Goal: Transaction & Acquisition: Purchase product/service

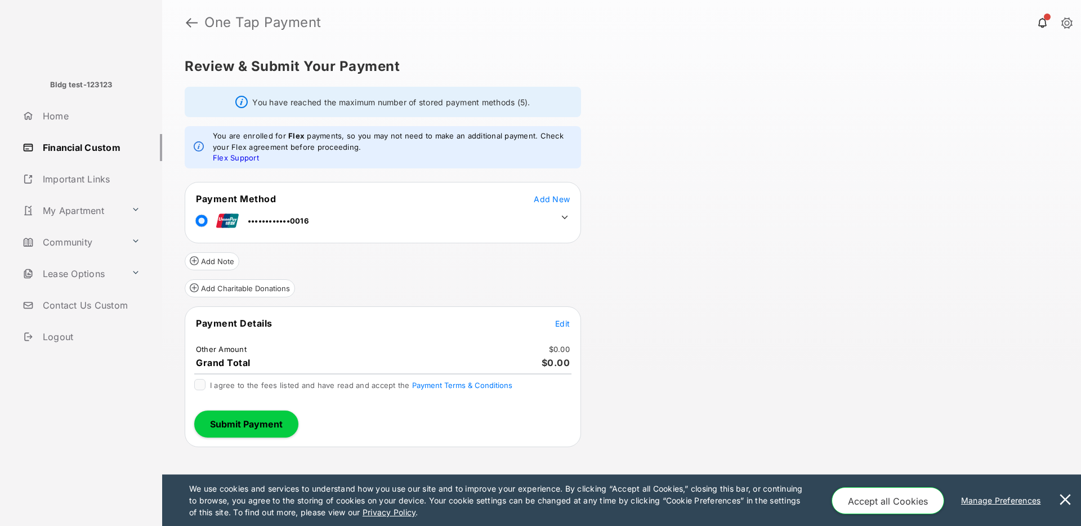
click at [565, 214] on icon at bounding box center [564, 217] width 10 height 10
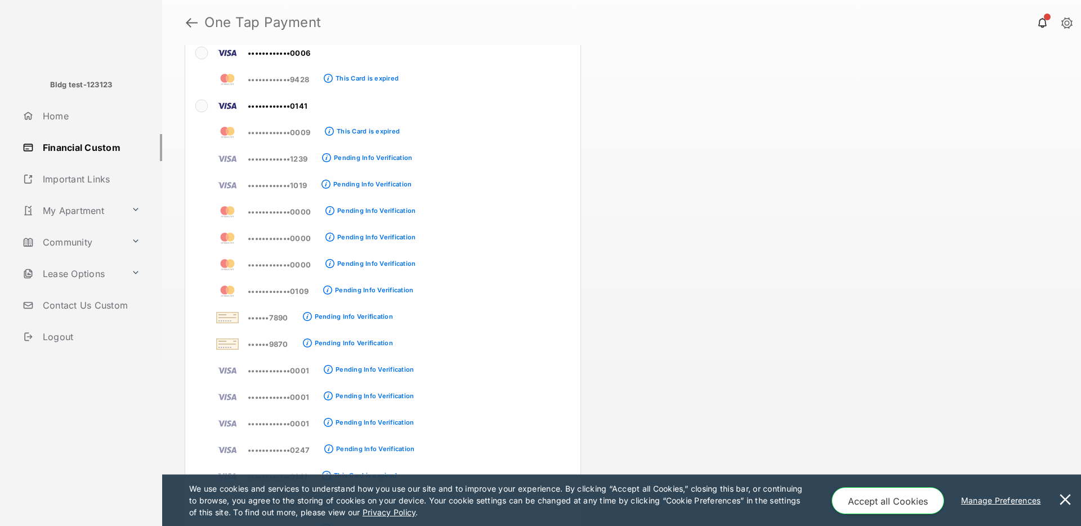
scroll to position [2938, 0]
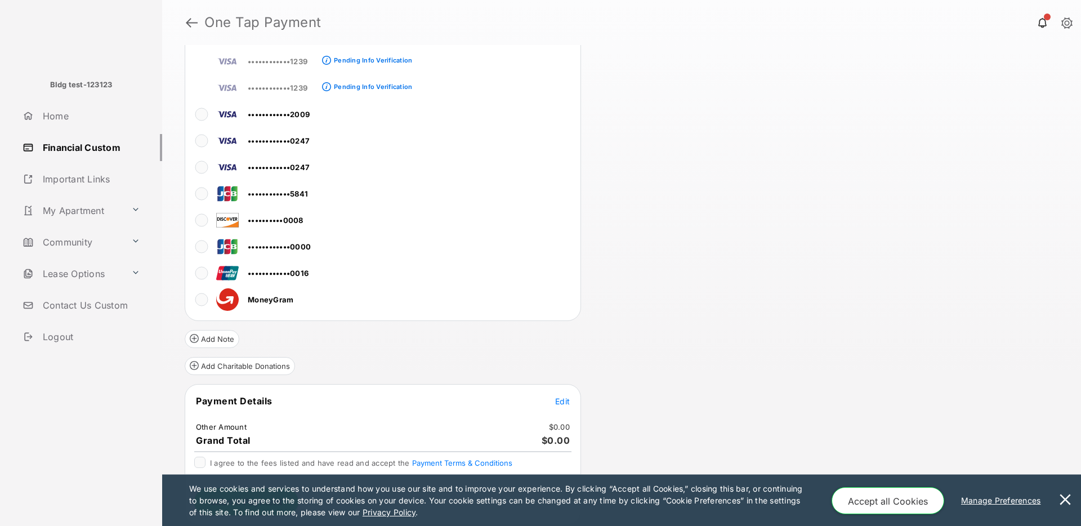
click at [891, 502] on button "Accept all Cookies" at bounding box center [887, 500] width 113 height 27
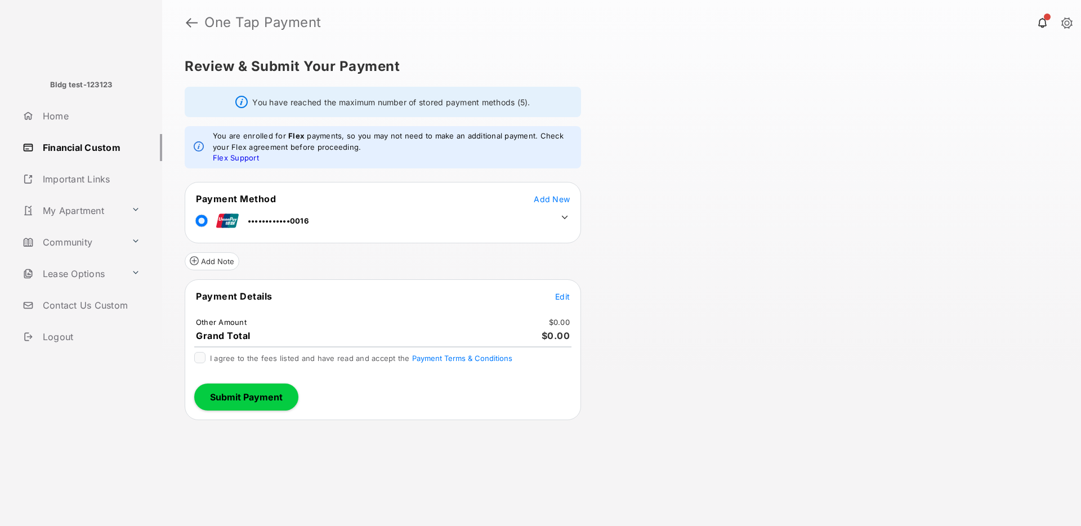
click at [564, 216] on icon at bounding box center [564, 217] width 10 height 10
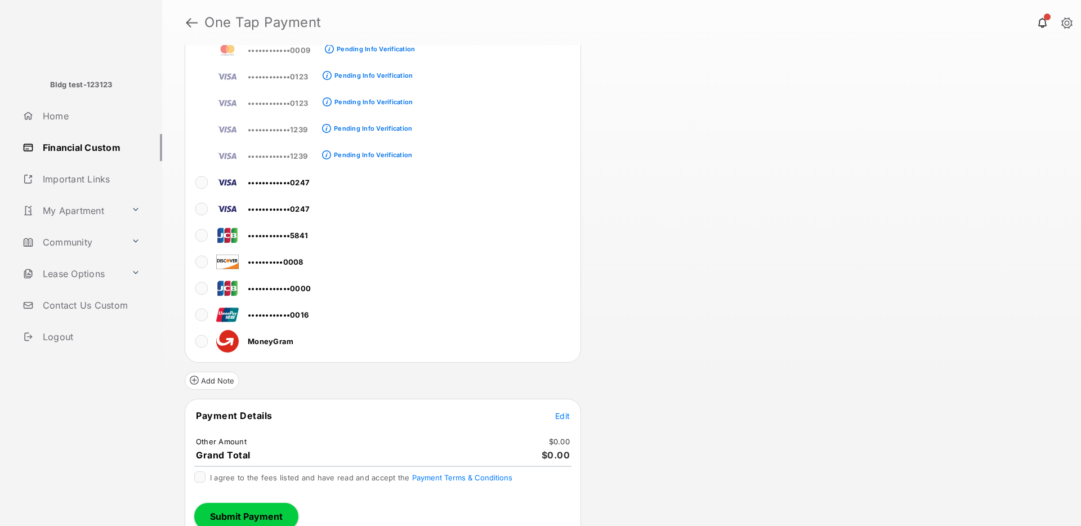
scroll to position [2911, 0]
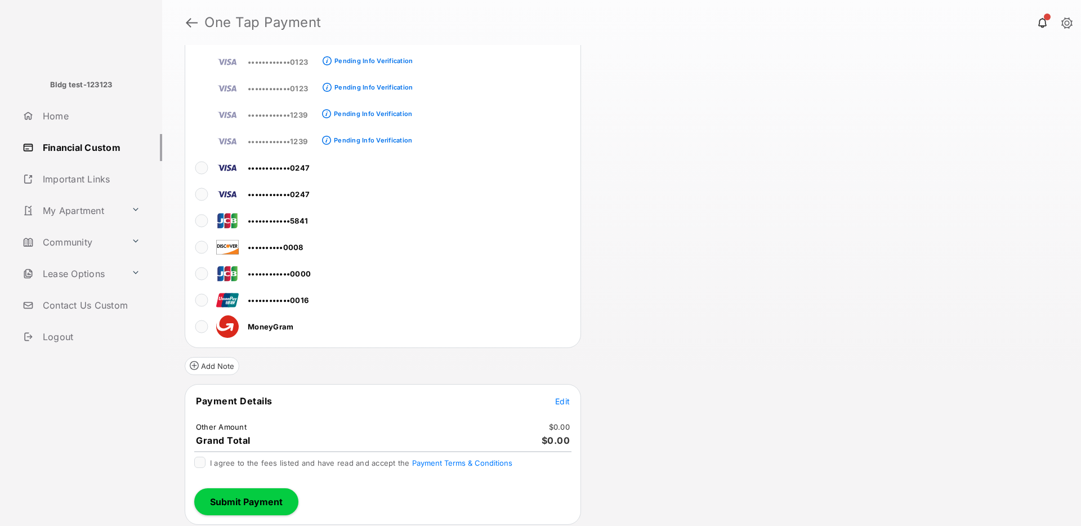
click at [563, 398] on span "Edit" at bounding box center [562, 401] width 15 height 10
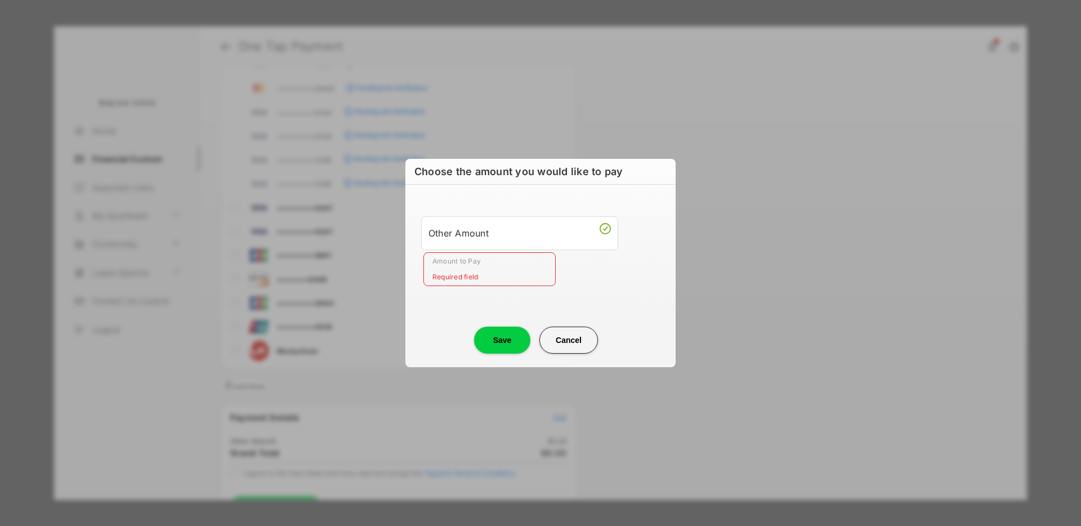
scroll to position [0, 0]
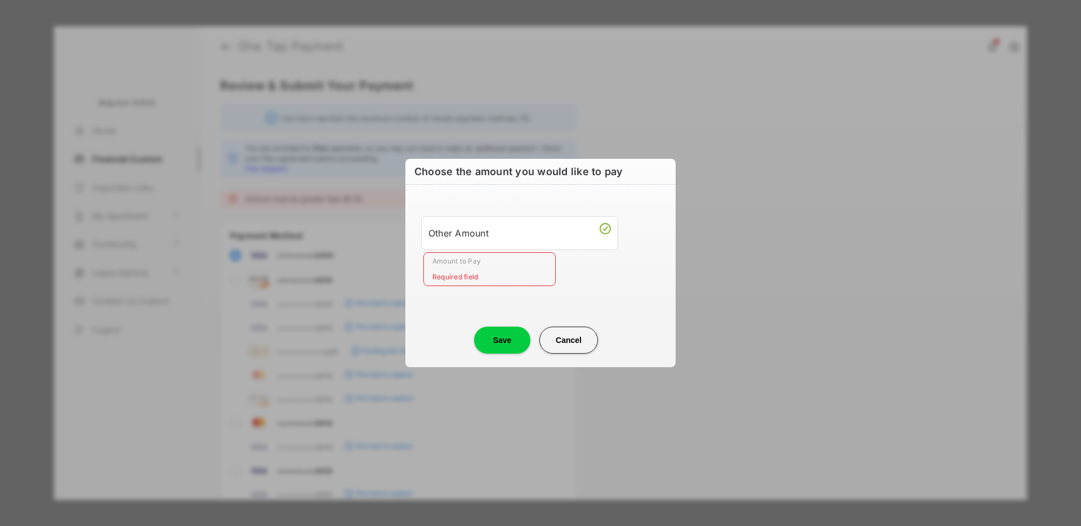
click at [471, 286] on div "Other Amount Amount to Pay Required field" at bounding box center [540, 251] width 257 height 106
click at [486, 274] on input "Amount to Pay" at bounding box center [489, 269] width 132 height 34
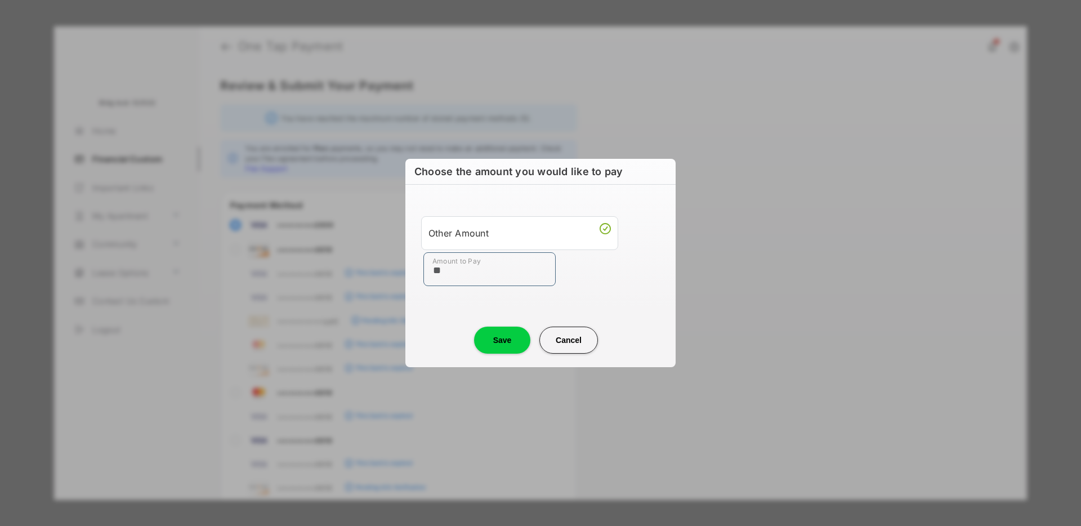
type input "**"
click at [500, 339] on button "Save" at bounding box center [502, 339] width 56 height 27
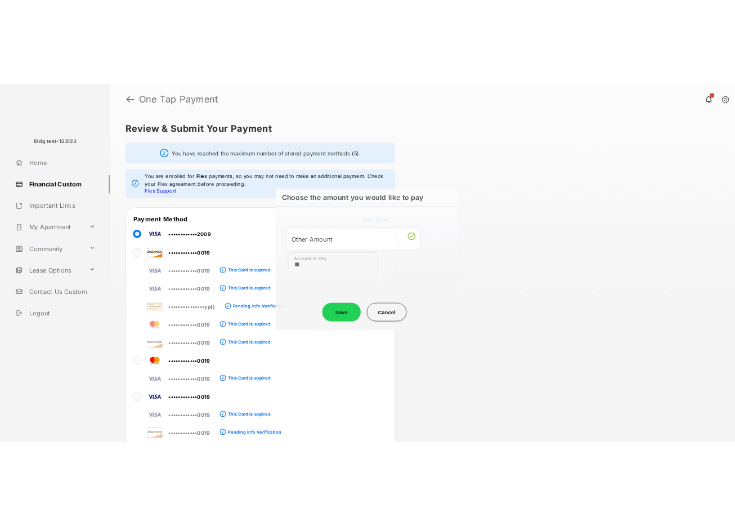
scroll to position [2922, 0]
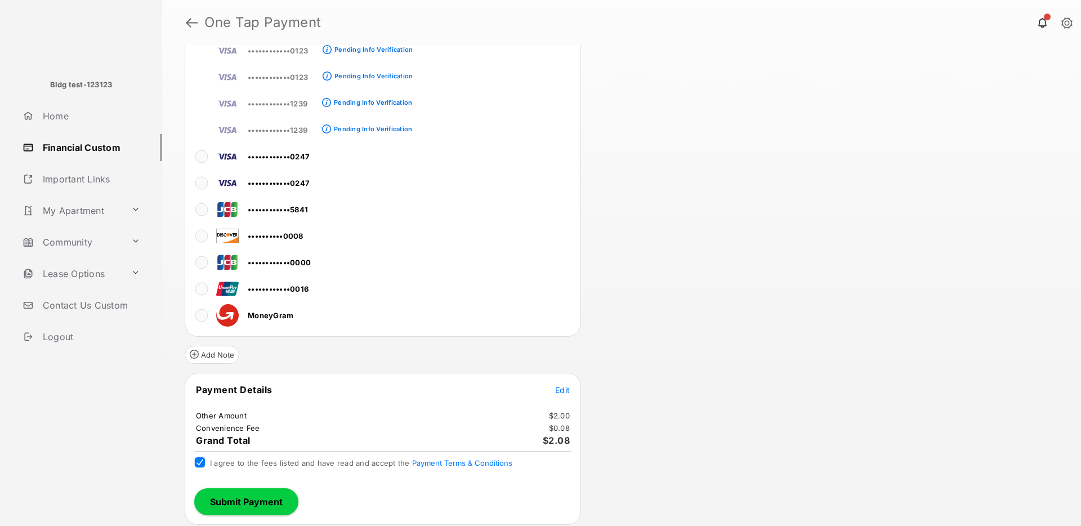
click at [213, 500] on button "Submit Payment" at bounding box center [246, 501] width 104 height 27
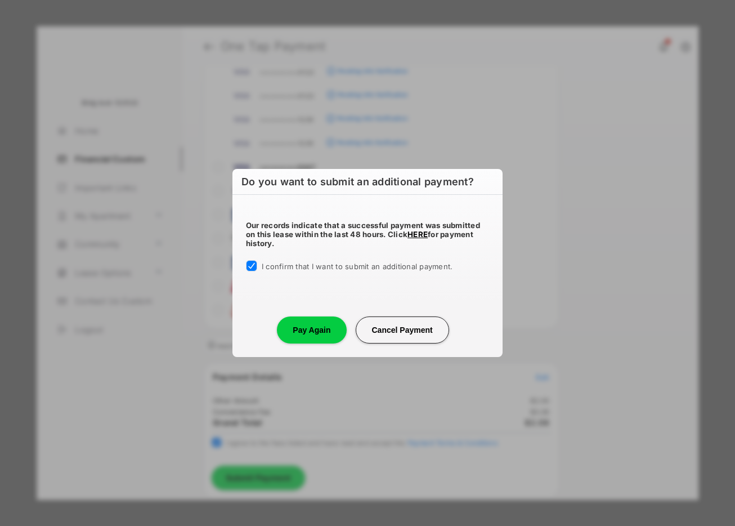
click at [325, 337] on button "Pay Again" at bounding box center [311, 329] width 69 height 27
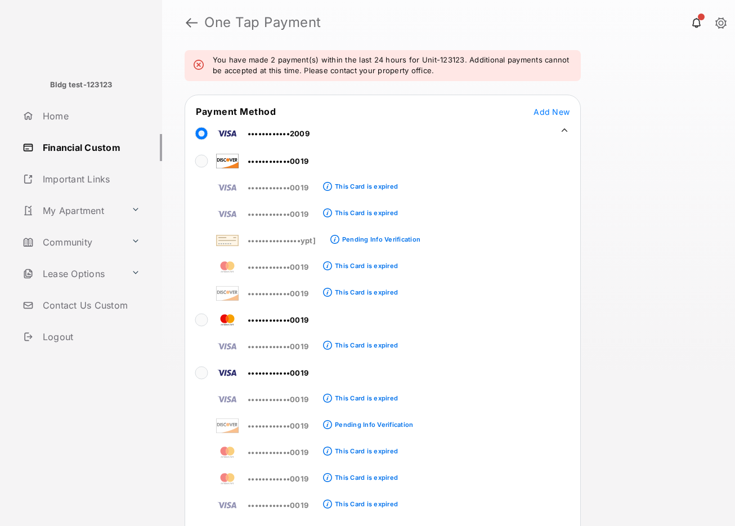
scroll to position [0, 0]
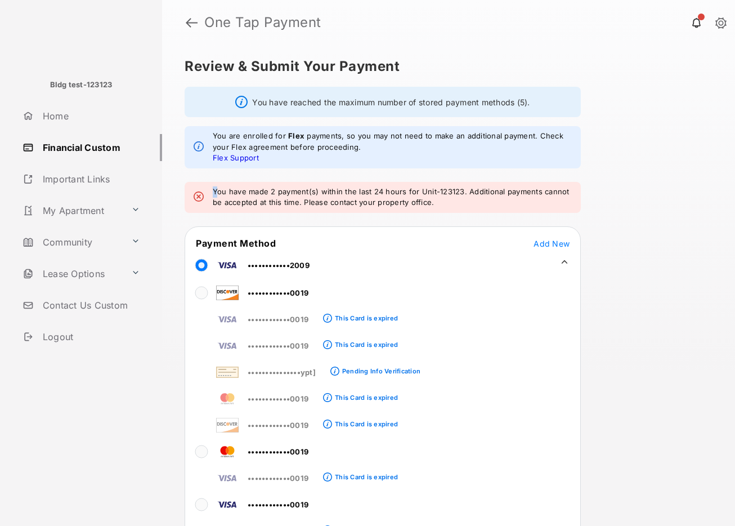
click at [216, 190] on em "You have made 2 payment(s) within the last 24 hours for Unit-123123. Additional…" at bounding box center [392, 197] width 359 height 22
drag, startPoint x: 465, startPoint y: 190, endPoint x: 573, endPoint y: 189, distance: 107.5
click at [573, 189] on div "You have made 2 payment(s) within the last 24 hours for Unit-123123. Additional…" at bounding box center [383, 197] width 396 height 31
